Goal: Navigation & Orientation: Find specific page/section

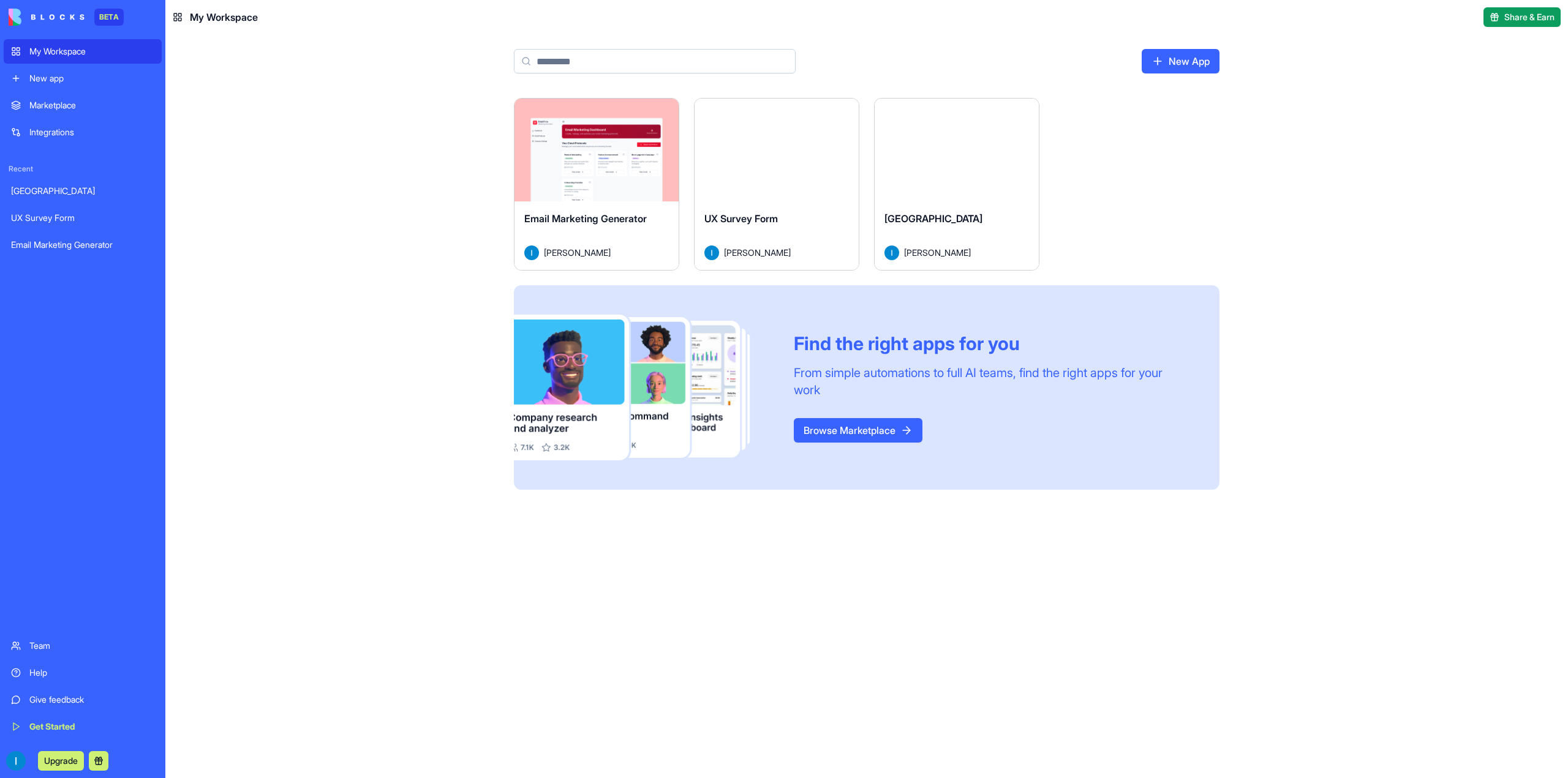
click at [99, 102] on div "Marketplace" at bounding box center [91, 105] width 125 height 12
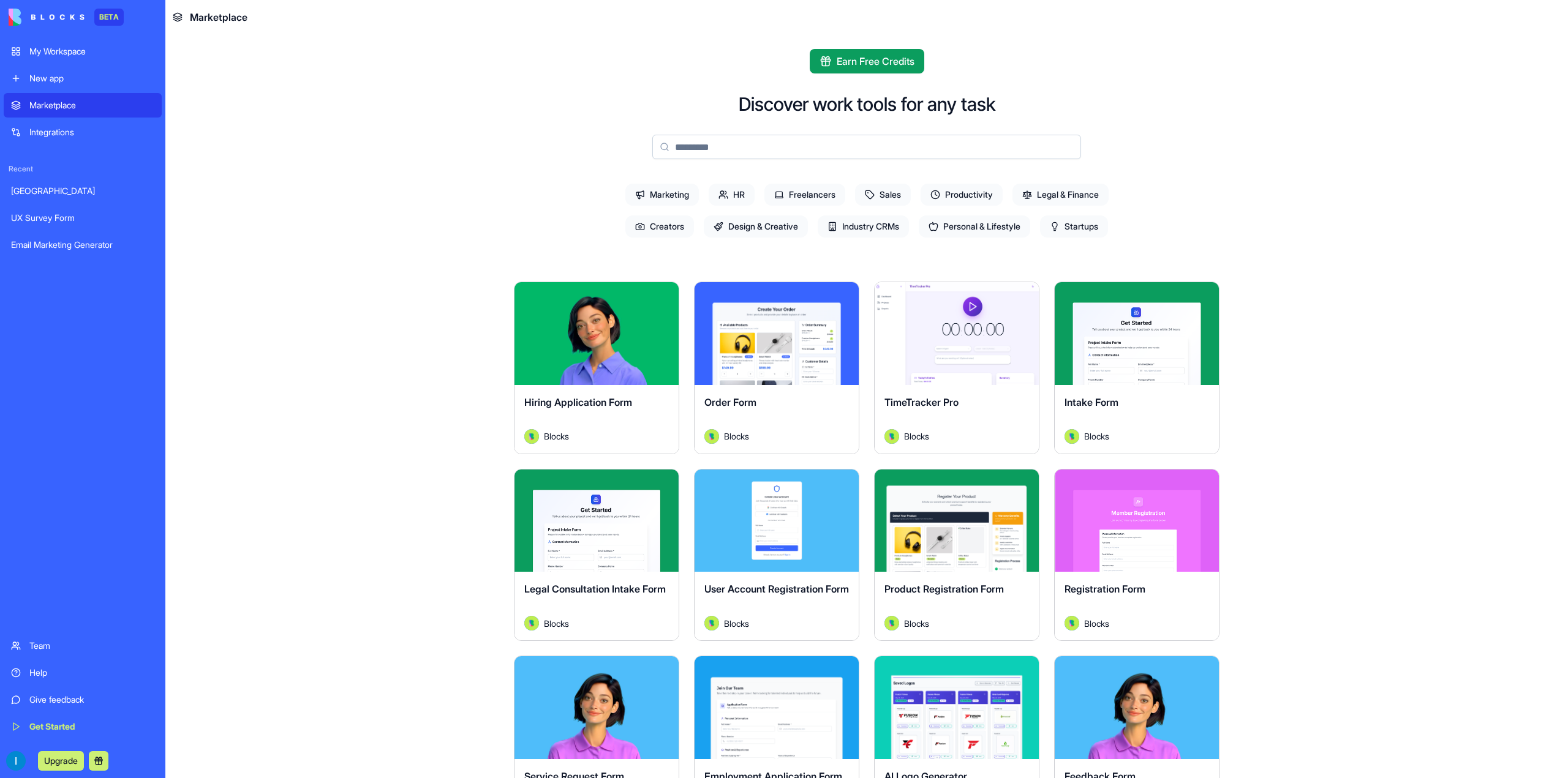
click at [972, 218] on span "Personal & Lifestyle" at bounding box center [974, 226] width 111 height 22
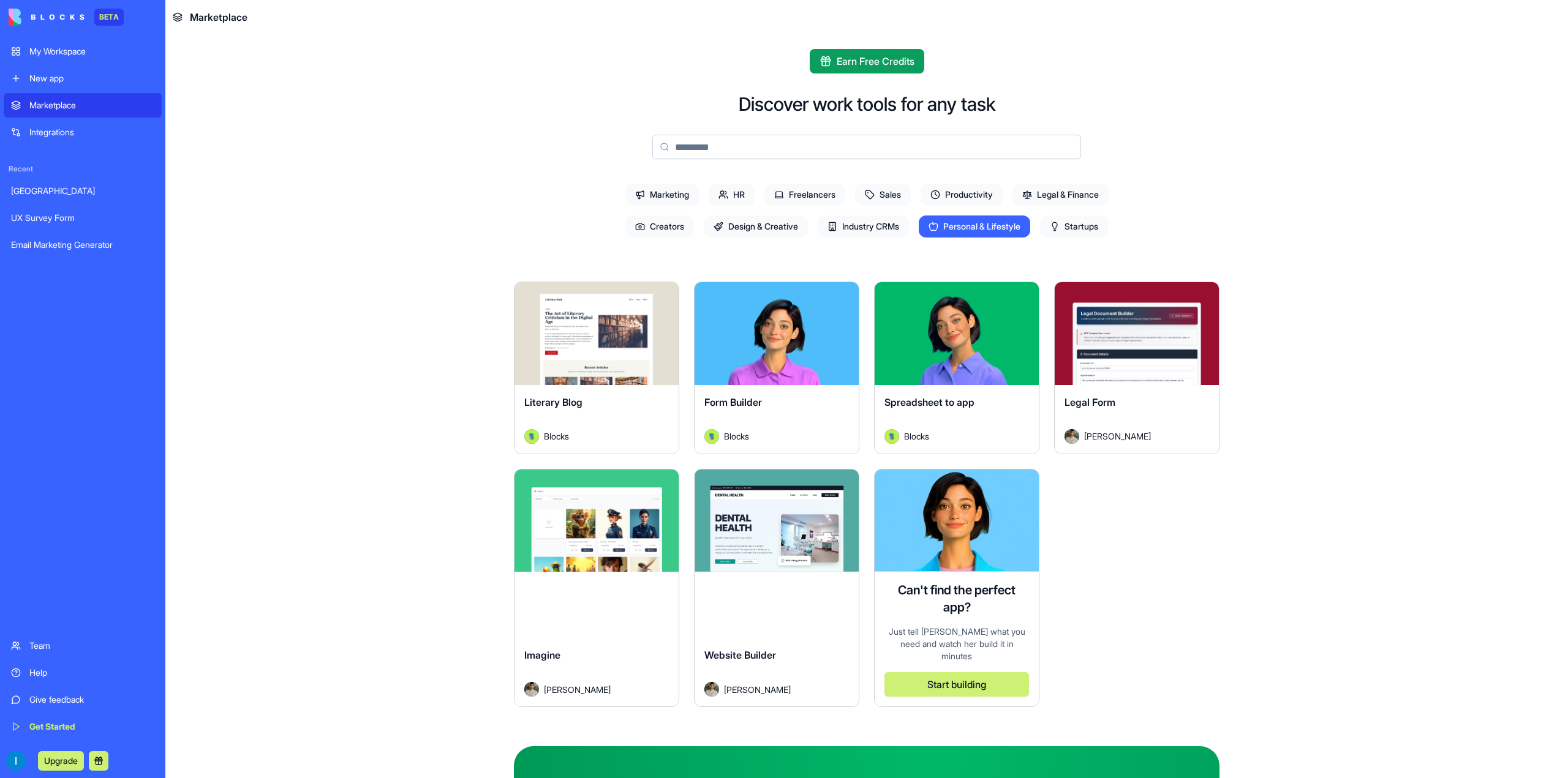
click at [622, 533] on div "Explore" at bounding box center [597, 521] width 164 height 103
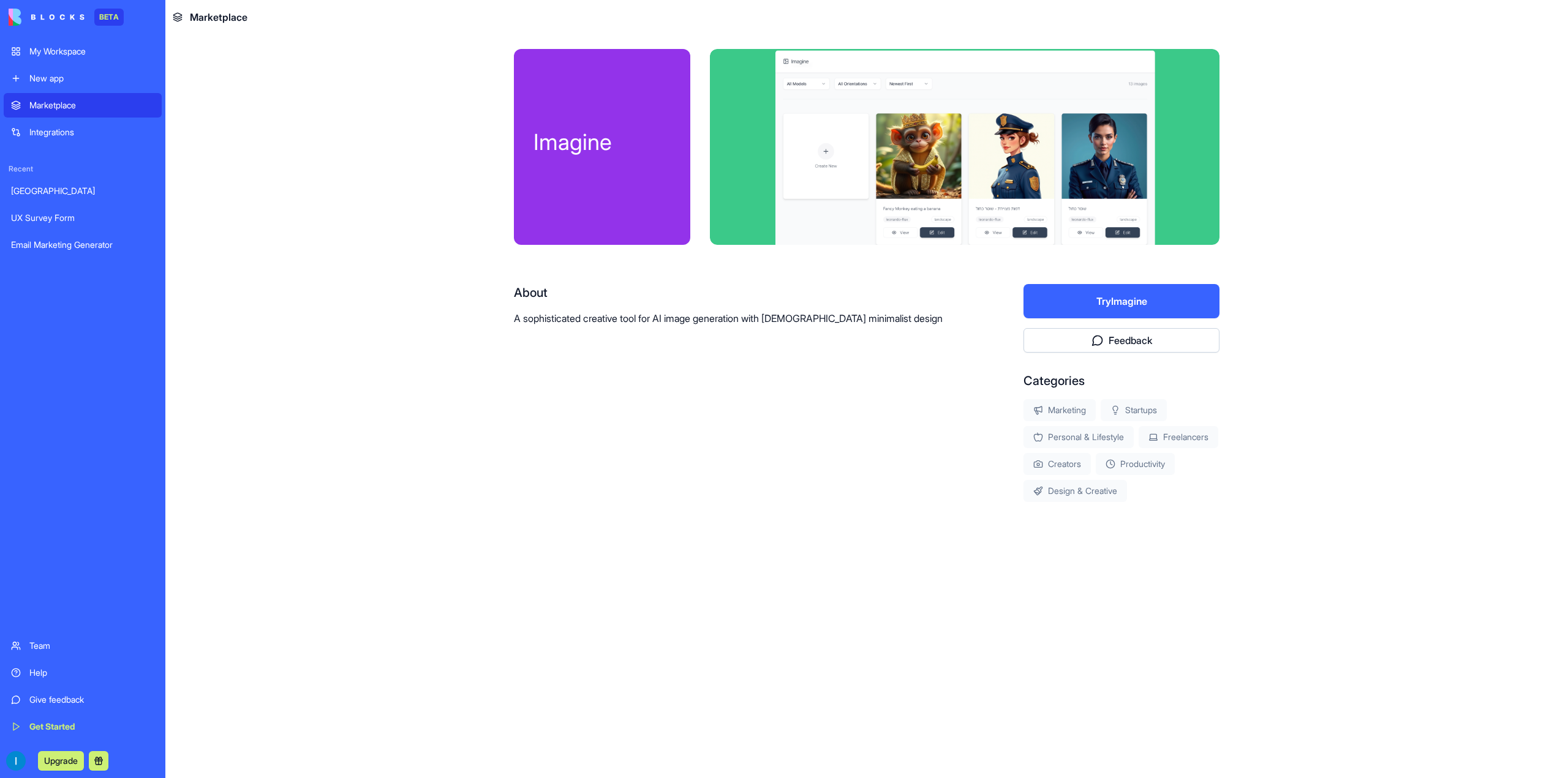
click at [67, 107] on div "Marketplace" at bounding box center [91, 105] width 125 height 12
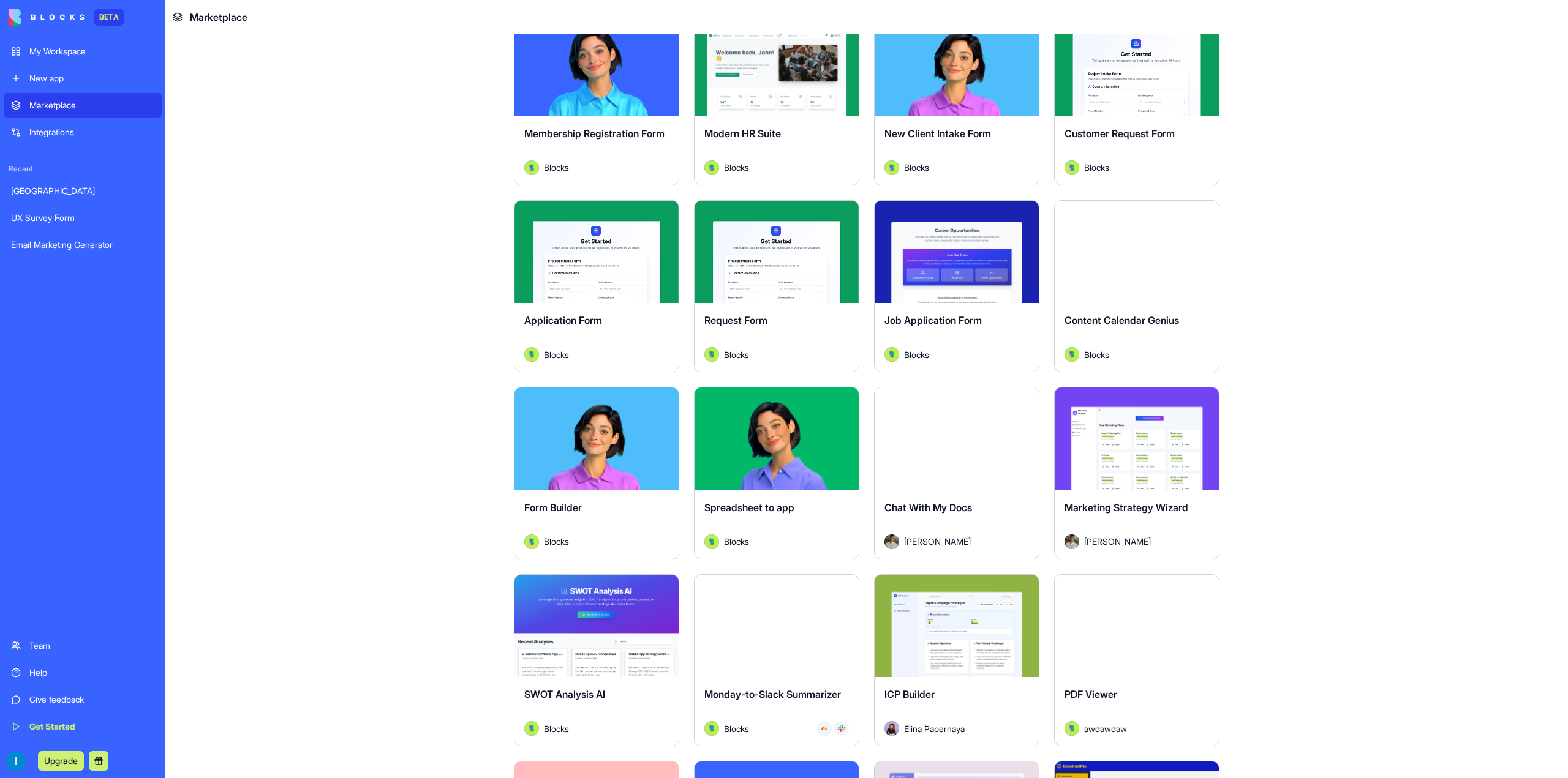
scroll to position [1408, 0]
